Goal: Navigation & Orientation: Go to known website

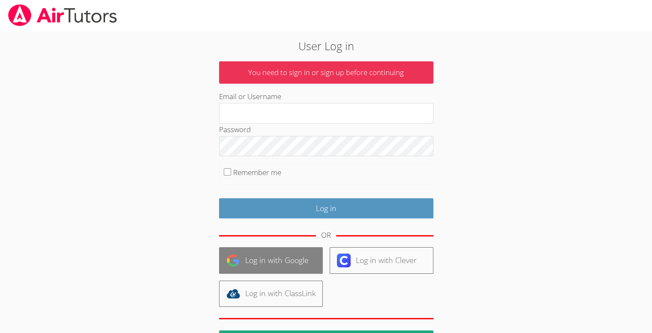
click at [284, 249] on link "Log in with Google" at bounding box center [271, 260] width 104 height 26
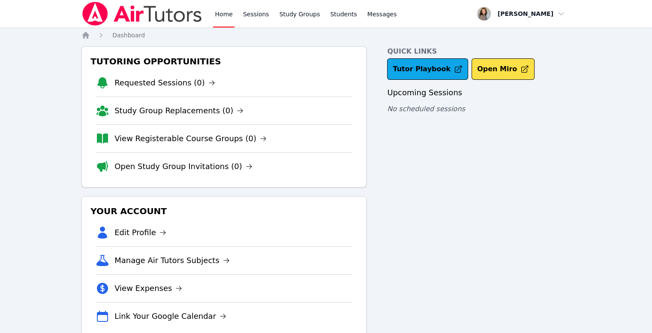
click at [218, 13] on link "Home" at bounding box center [223, 13] width 21 height 27
